Goal: Task Accomplishment & Management: Use online tool/utility

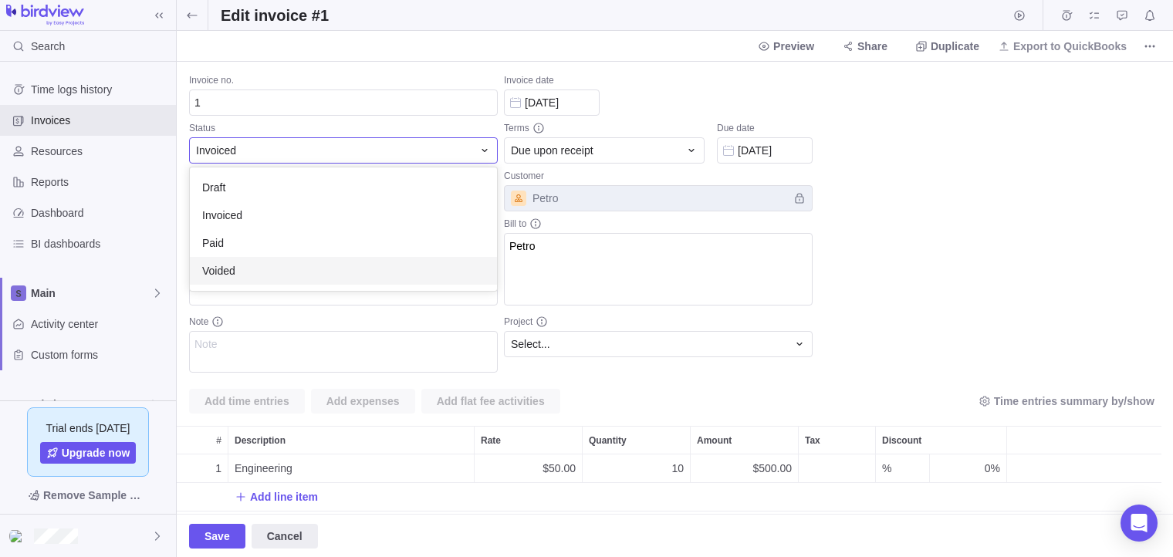
scroll to position [57, 972]
click at [69, 155] on body "Search Time logs history Invoices Resources Reports Dashboard BI dashboards Mai…" at bounding box center [586, 278] width 1173 height 557
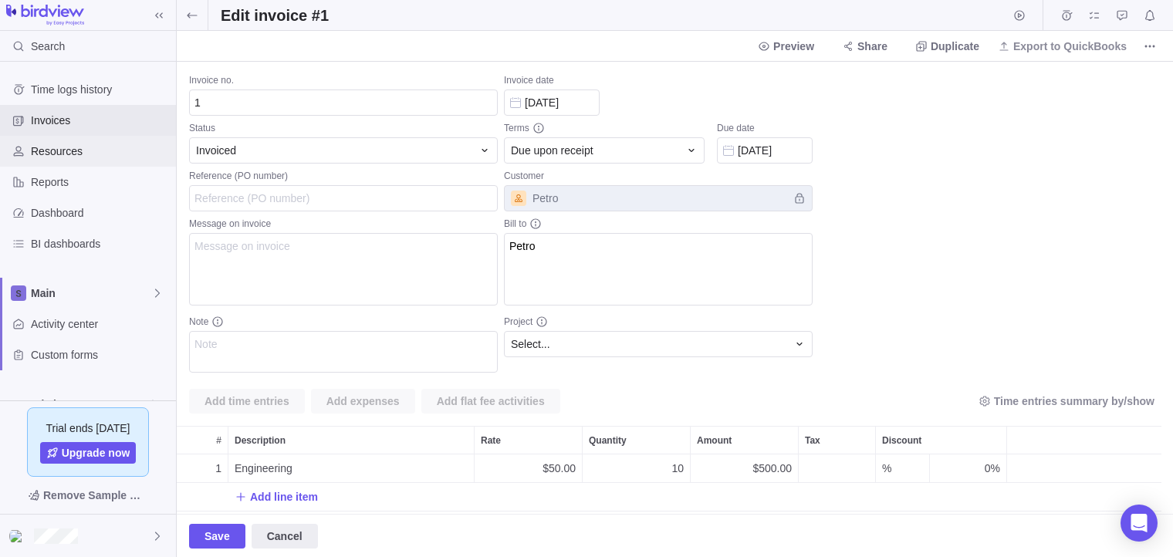
click at [53, 154] on span "Resources" at bounding box center [100, 150] width 139 height 15
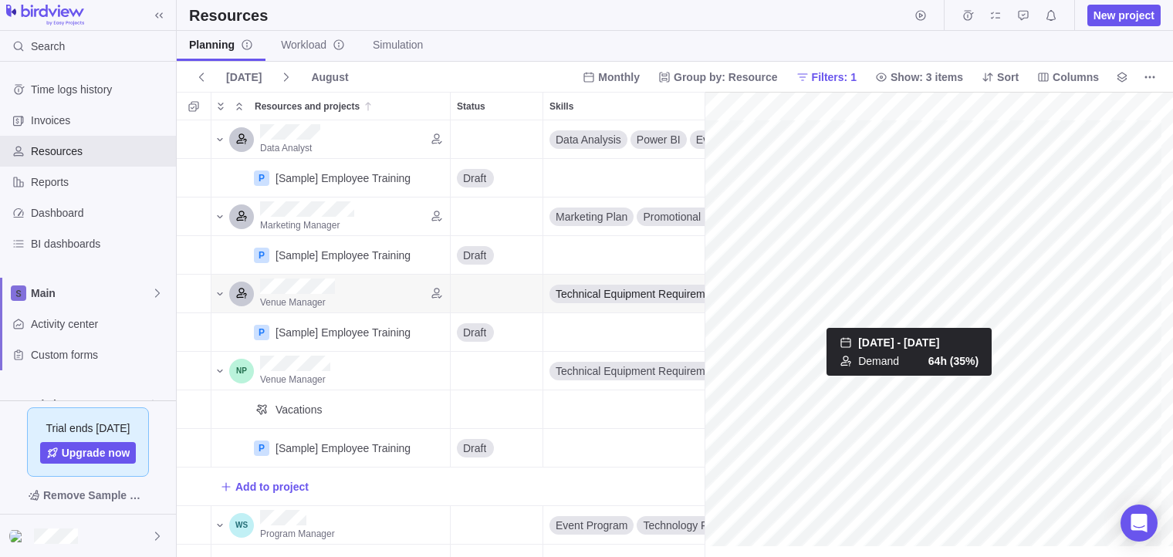
scroll to position [0, 362]
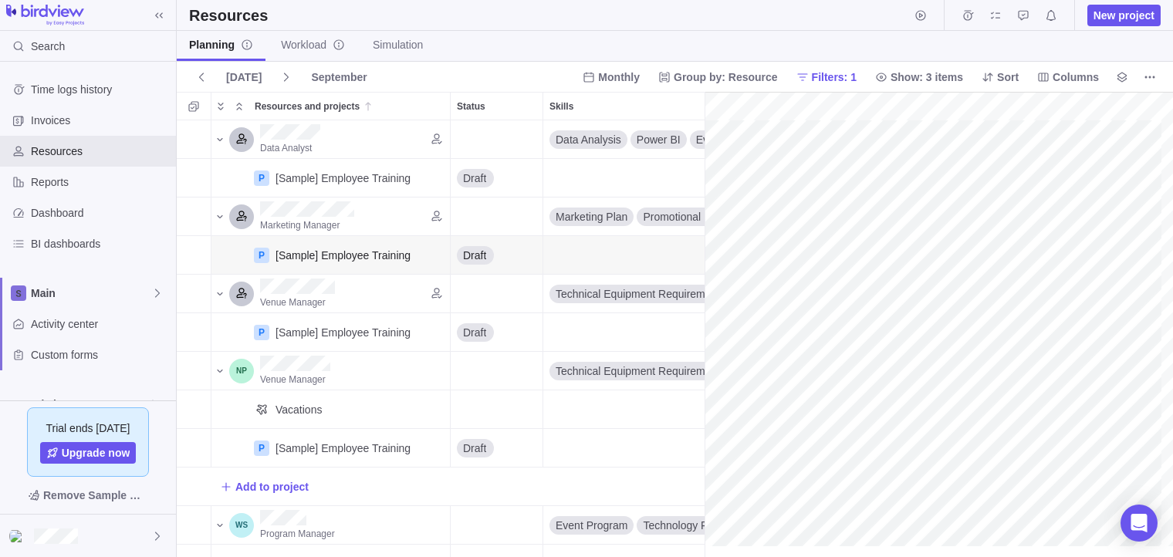
click at [792, 245] on div "gantt" at bounding box center [938, 325] width 468 height 466
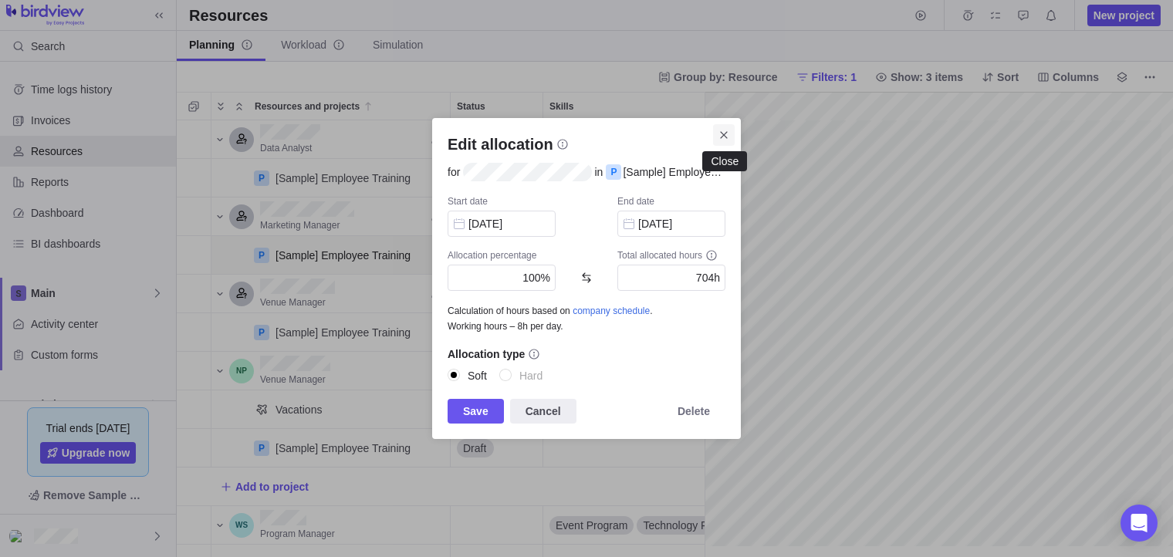
click at [724, 136] on icon "Close" at bounding box center [723, 135] width 12 height 12
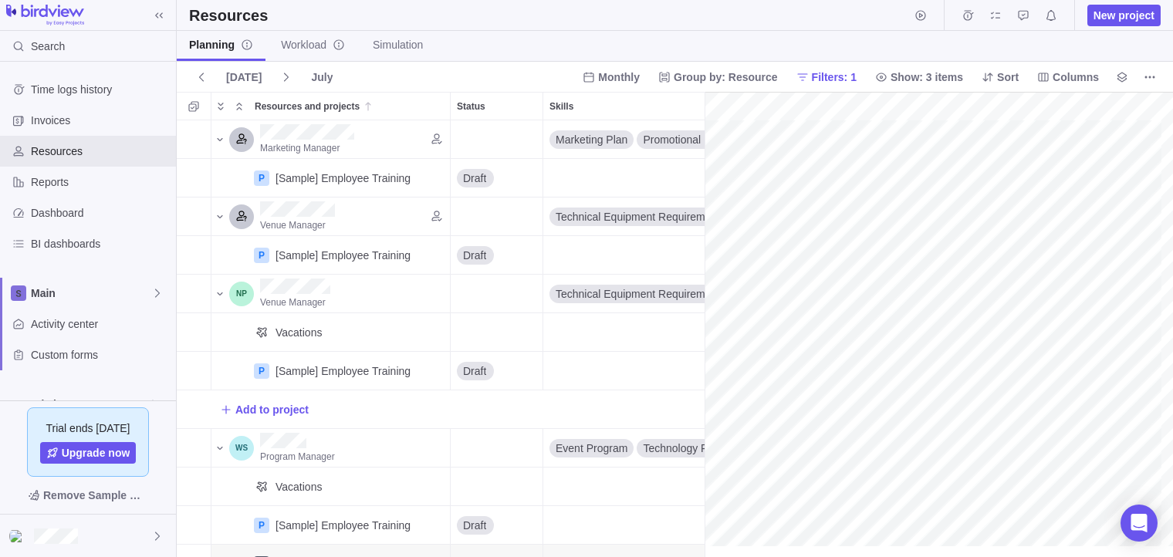
scroll to position [77, 266]
click at [294, 53] on link "Workload" at bounding box center [312, 46] width 89 height 30
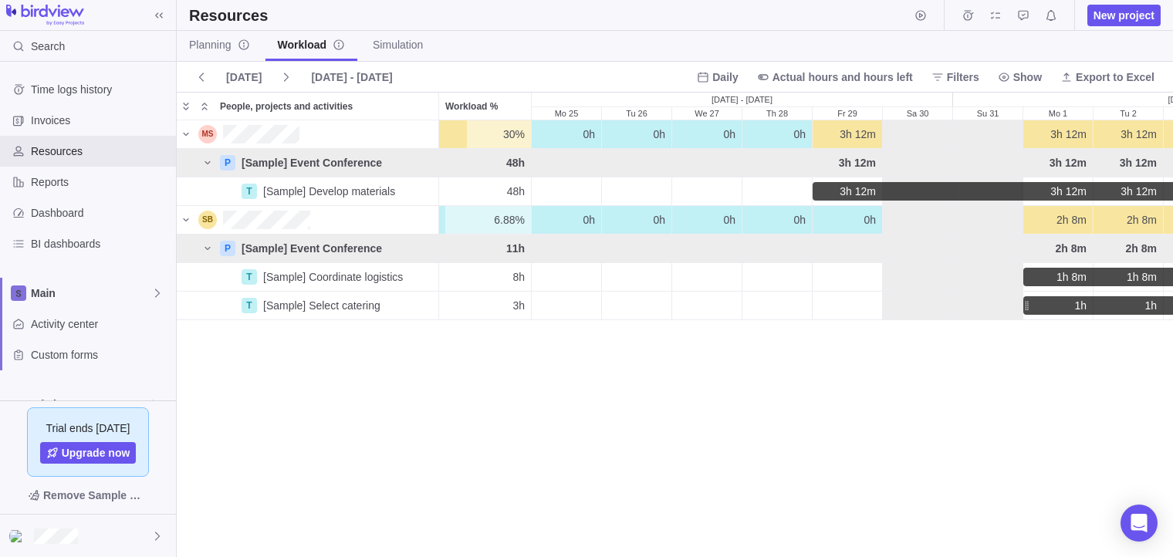
scroll to position [423, 984]
click at [198, 46] on span "Planning" at bounding box center [219, 44] width 61 height 15
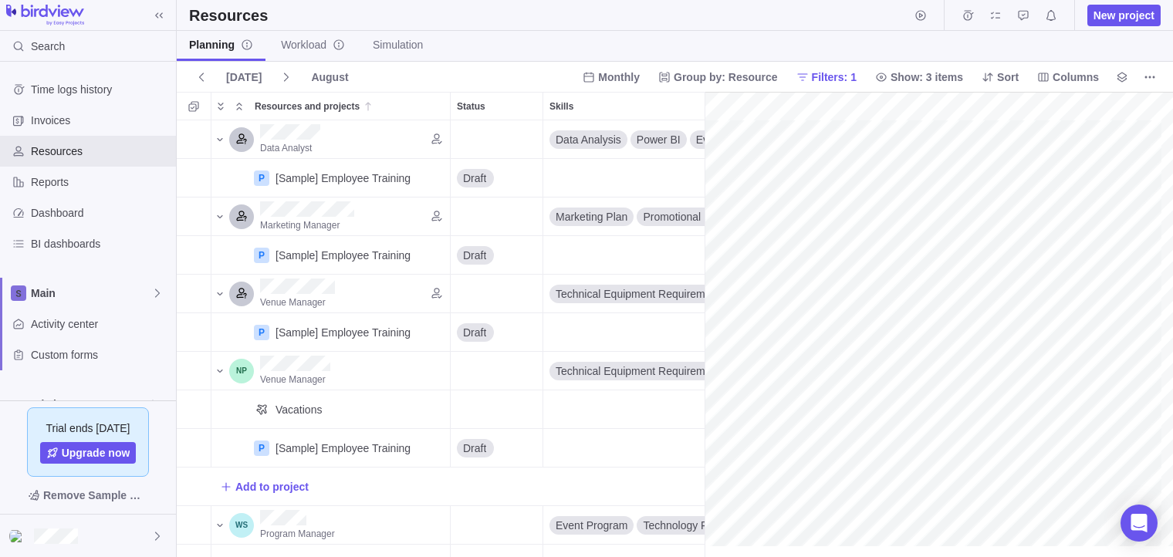
scroll to position [0, 299]
click at [315, 45] on span "Workload" at bounding box center [313, 44] width 64 height 15
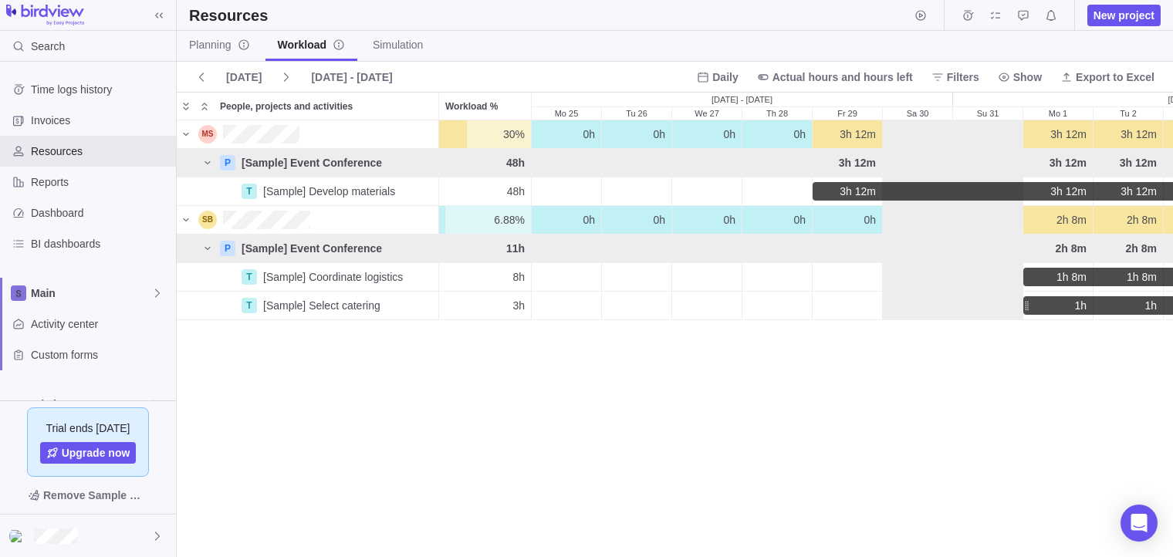
scroll to position [423, 984]
click at [410, 41] on span "Simulation" at bounding box center [398, 44] width 50 height 15
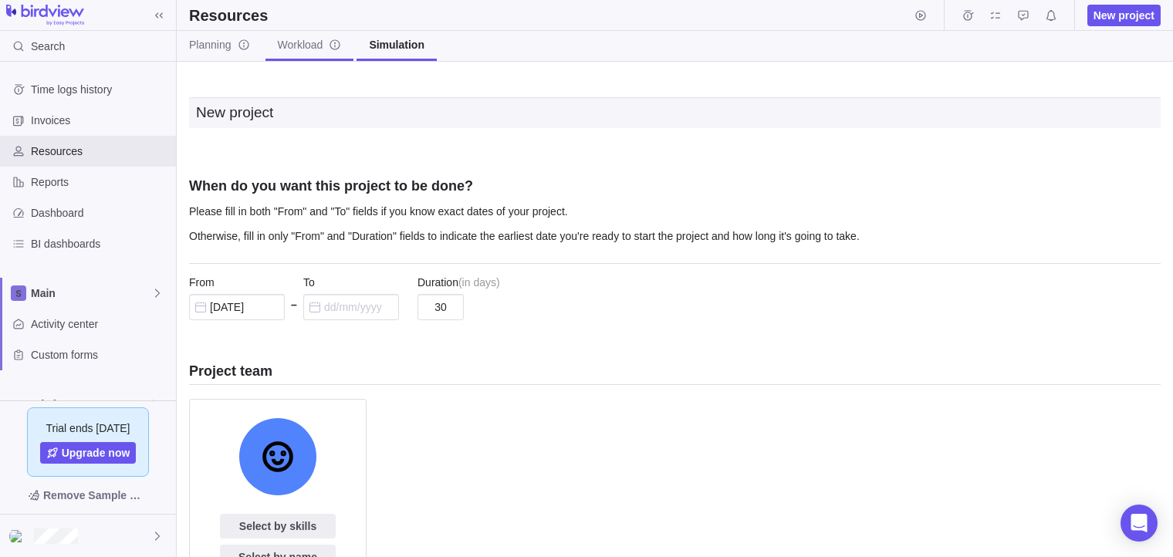
click at [295, 50] on span "Workload" at bounding box center [310, 44] width 64 height 15
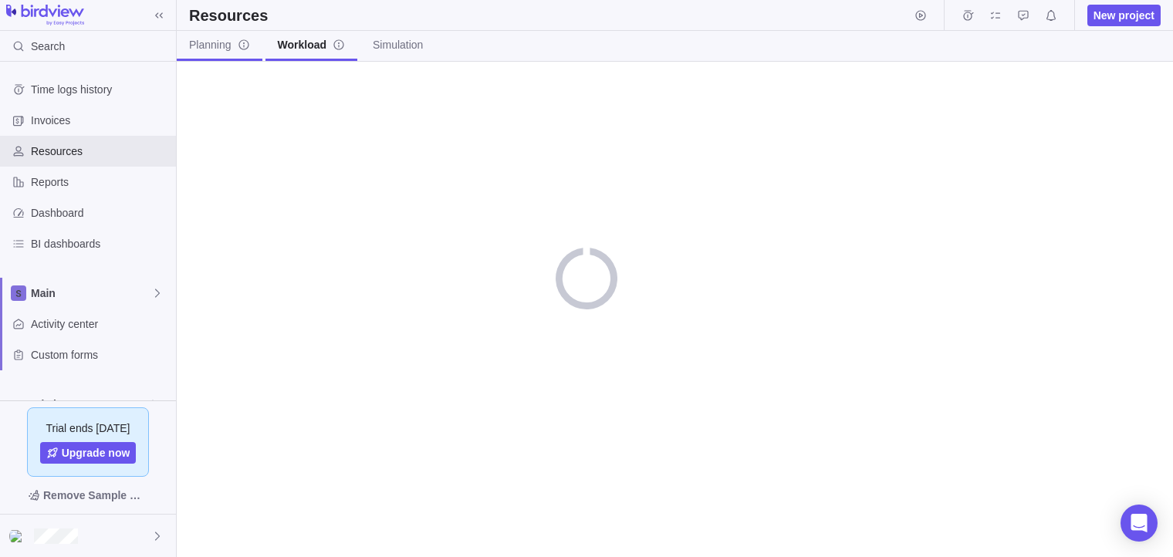
click at [230, 52] on span "Planning" at bounding box center [219, 44] width 61 height 15
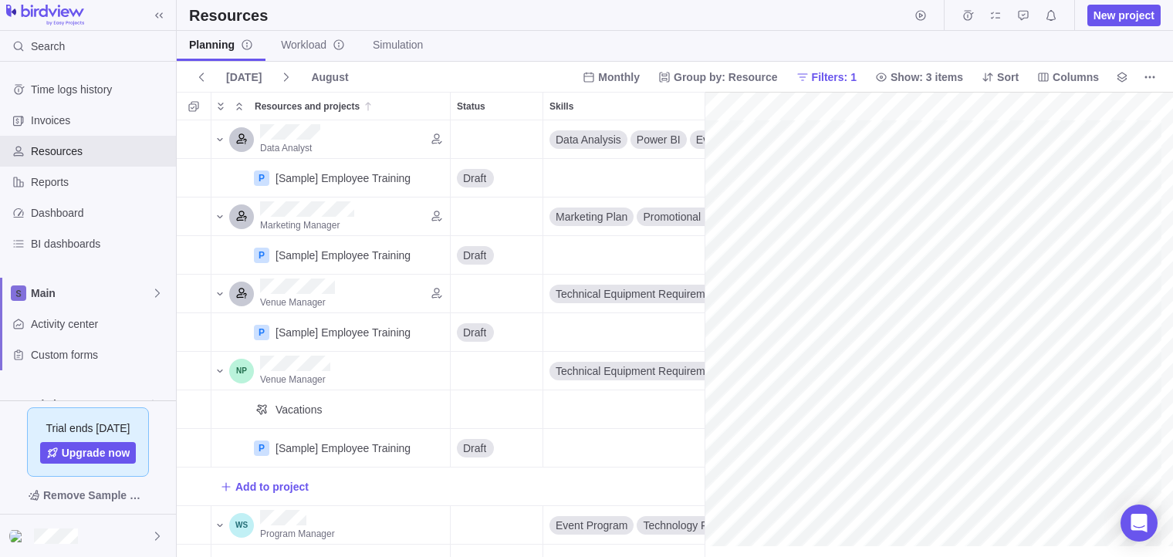
scroll to position [0, 299]
